Goal: Task Accomplishment & Management: Manage account settings

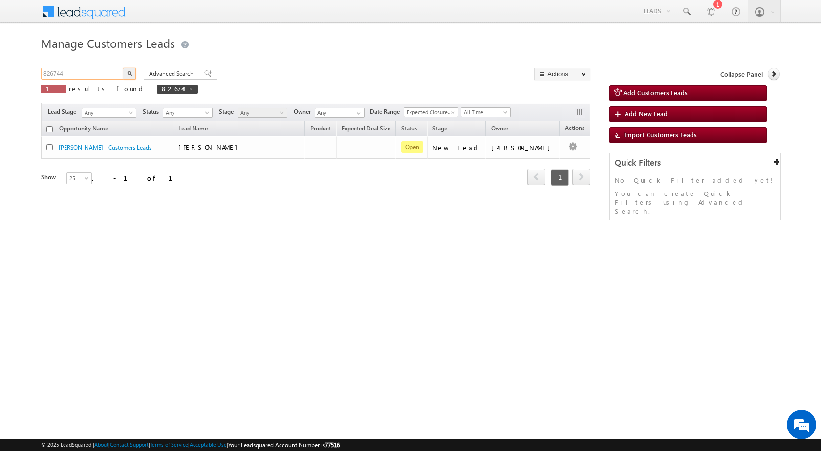
click at [51, 71] on input "826744" at bounding box center [83, 74] width 84 height 12
paste input "73280"
type input "873280"
click at [123, 68] on button "button" at bounding box center [129, 74] width 13 height 12
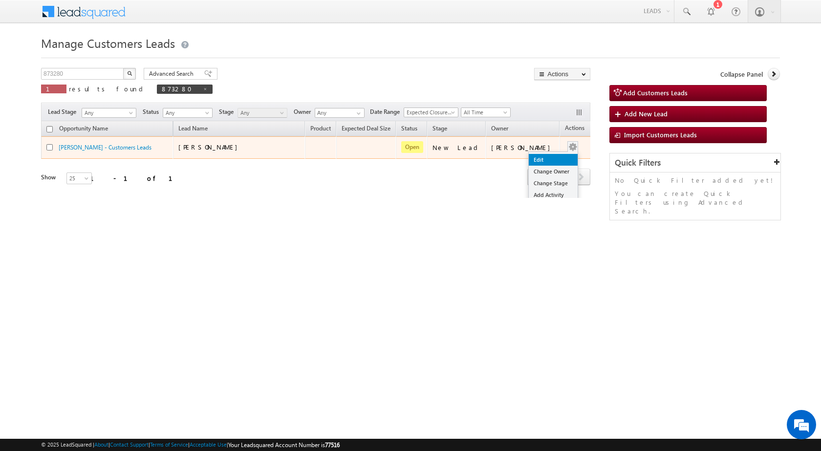
click at [548, 158] on link "Edit" at bounding box center [553, 160] width 49 height 12
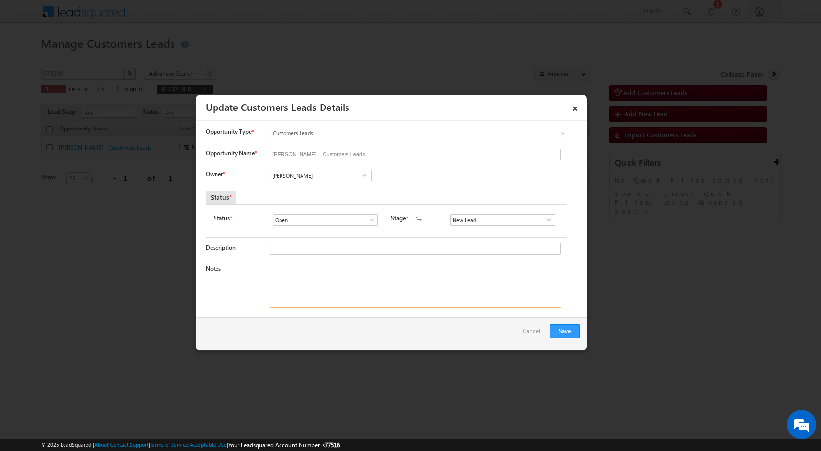
click at [373, 289] on textarea "Notes" at bounding box center [415, 286] width 291 height 44
paste textarea "873280 / [PERSON_NAME] / 9813207280 / CONSTRUCTION / 125047 TO HISAR / OWNER HI…"
type textarea "873280 / [PERSON_NAME] / 9813207280 / CONSTRUCTION / 125047 TO HISAR / OWNER HI…"
click at [545, 220] on span at bounding box center [549, 220] width 10 height 8
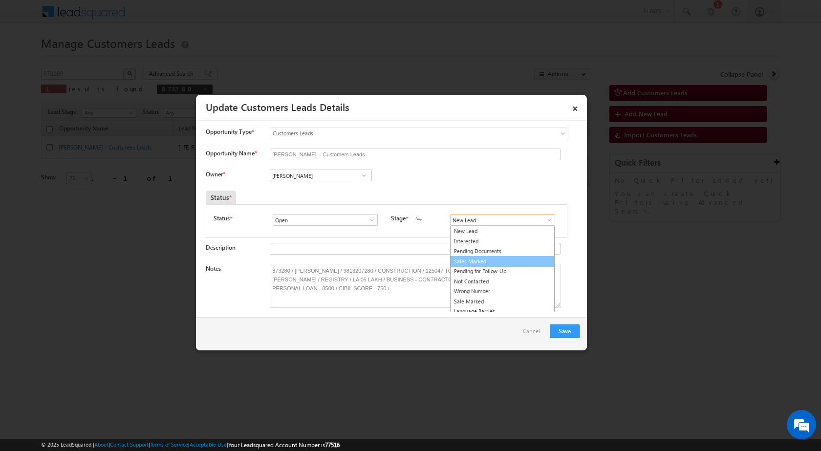
click at [495, 261] on link "Sales Marked" at bounding box center [502, 261] width 105 height 11
type input "Sales Marked"
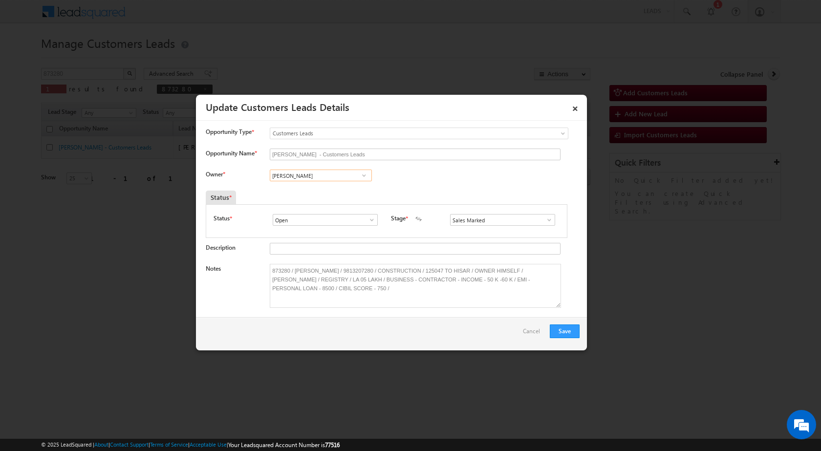
click at [337, 176] on input "[PERSON_NAME]" at bounding box center [321, 176] width 102 height 12
click at [331, 207] on link "Salim [EMAIL_ADDRESS][PERSON_NAME][DOMAIN_NAME]" at bounding box center [321, 208] width 102 height 19
type input "[PERSON_NAME]"
click at [563, 329] on button "Save" at bounding box center [565, 332] width 30 height 14
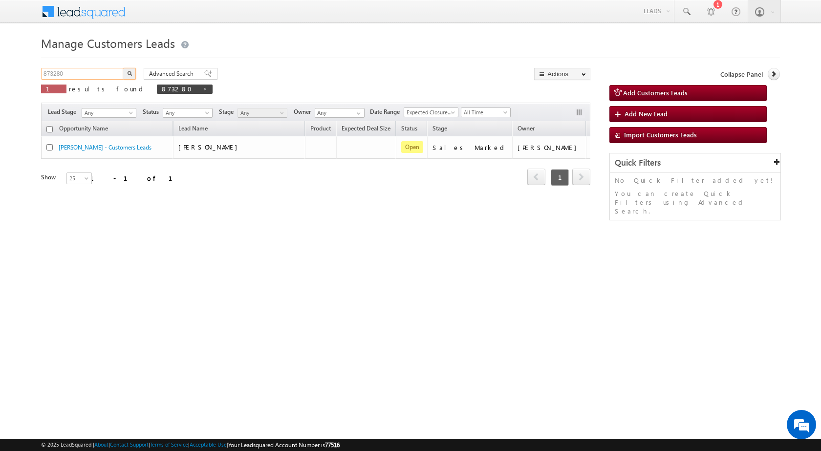
click at [56, 73] on input "873280" at bounding box center [83, 74] width 84 height 12
paste input "64927"
type input "864927"
click at [123, 68] on button "button" at bounding box center [129, 74] width 13 height 12
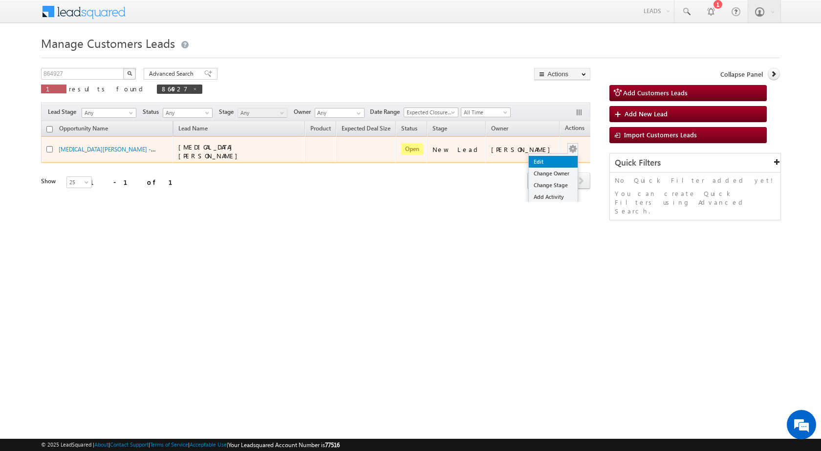
click at [550, 158] on link "Edit" at bounding box center [553, 162] width 49 height 12
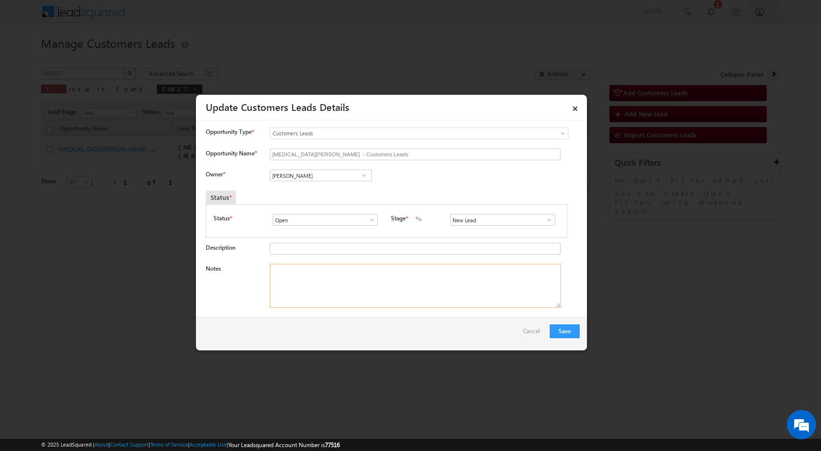
click at [379, 286] on textarea "Notes" at bounding box center [415, 286] width 291 height 44
paste textarea "864927 / [MEDICAL_DATA][PERSON_NAME] / 9675722645 / CONSTRUCTION / OWNER - HIMS…"
type textarea "864927 / [MEDICAL_DATA][PERSON_NAME] / 9675722645 / CONSTRUCTION / OWNER - HIMS…"
click at [544, 223] on span at bounding box center [549, 220] width 10 height 8
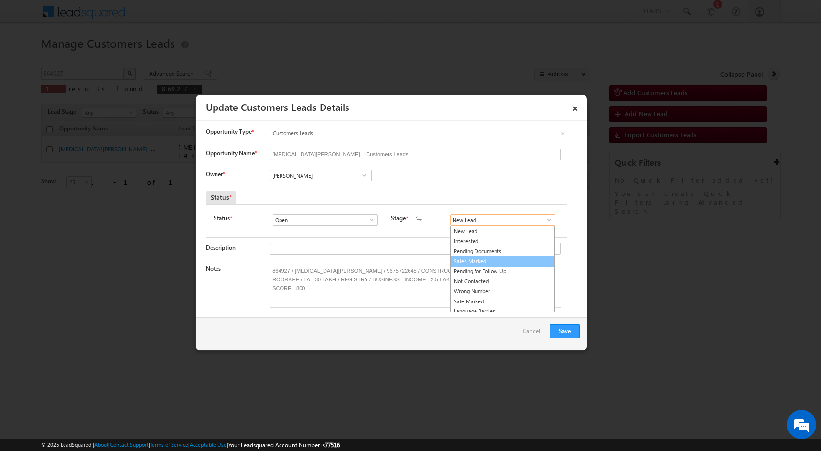
click at [507, 260] on link "Sales Marked" at bounding box center [502, 261] width 105 height 11
type input "Sales Marked"
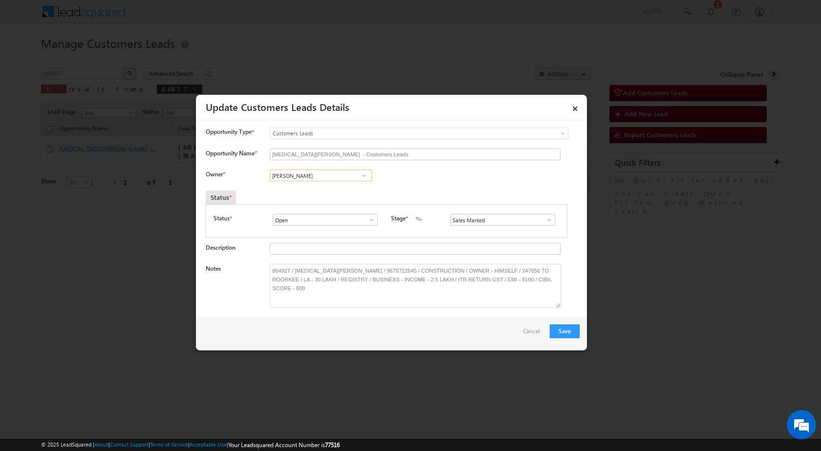
click at [310, 175] on input "[PERSON_NAME]" at bounding box center [321, 176] width 102 height 12
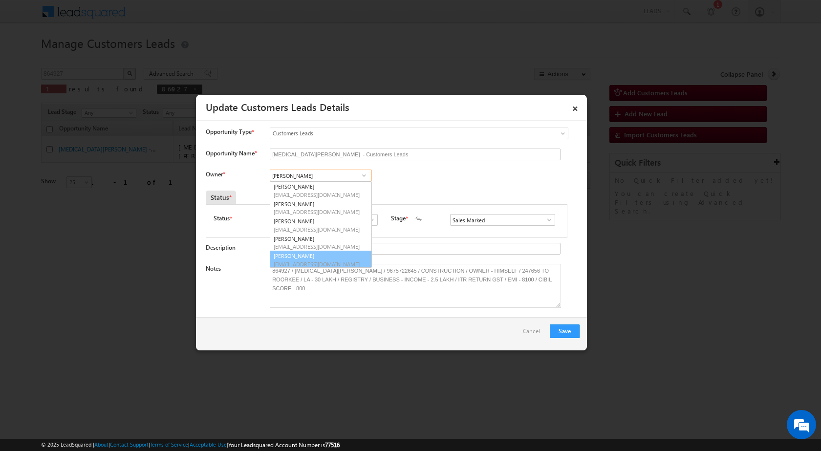
scroll to position [2, 0]
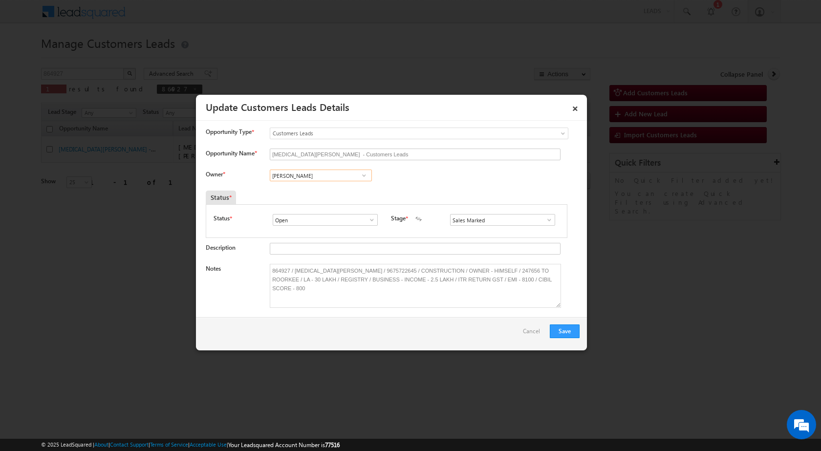
paste input "[EMAIL_ADDRESS][DOMAIN_NAME]"
type input "[EMAIL_ADDRESS][DOMAIN_NAME]"
paste input "[PERSON_NAME]"
type input "[PERSON_NAME]"
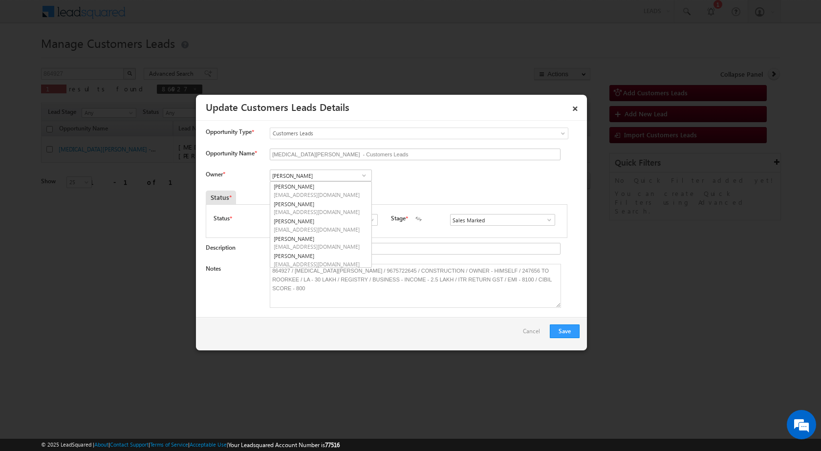
click at [404, 176] on div "Owner * [PERSON_NAME] [PERSON_NAME] [PERSON_NAME] [PERSON_NAME] [PERSON_NAME] […" at bounding box center [393, 178] width 374 height 16
click at [333, 175] on input "[PERSON_NAME]" at bounding box center [321, 176] width 102 height 12
click at [337, 229] on span "[EMAIL_ADDRESS][DOMAIN_NAME]" at bounding box center [318, 229] width 88 height 7
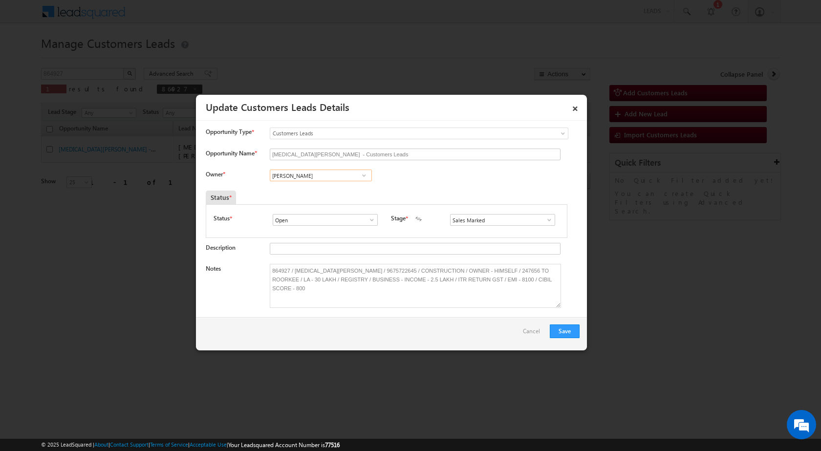
type input "[PERSON_NAME]"
click at [570, 329] on button "Save" at bounding box center [565, 332] width 30 height 14
